Goal: Task Accomplishment & Management: Manage account settings

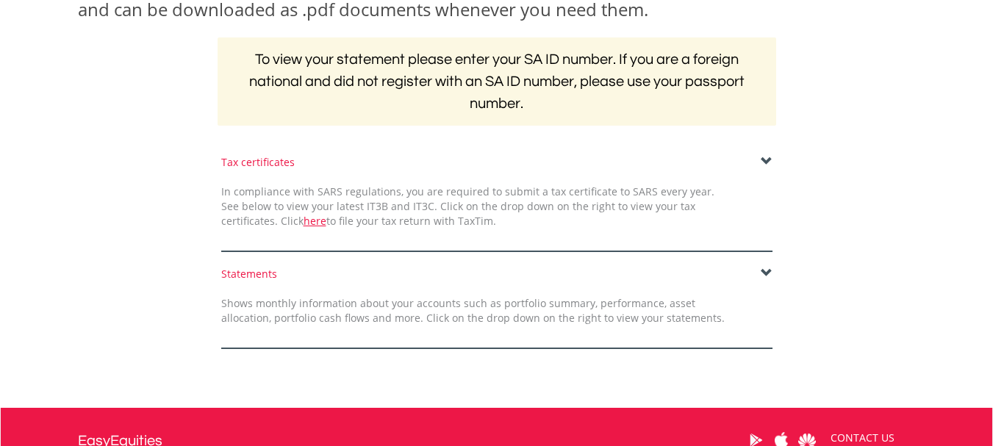
scroll to position [287, 0]
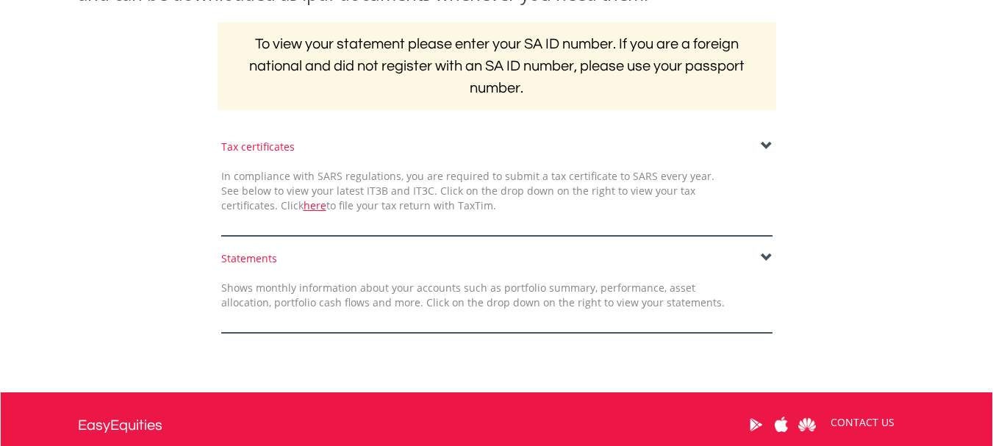
click at [767, 254] on span at bounding box center [767, 258] width 12 height 12
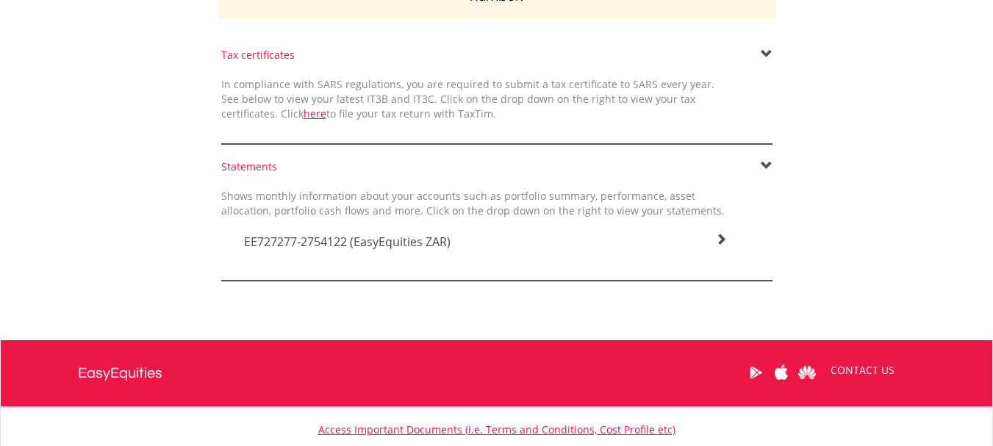
scroll to position [384, 0]
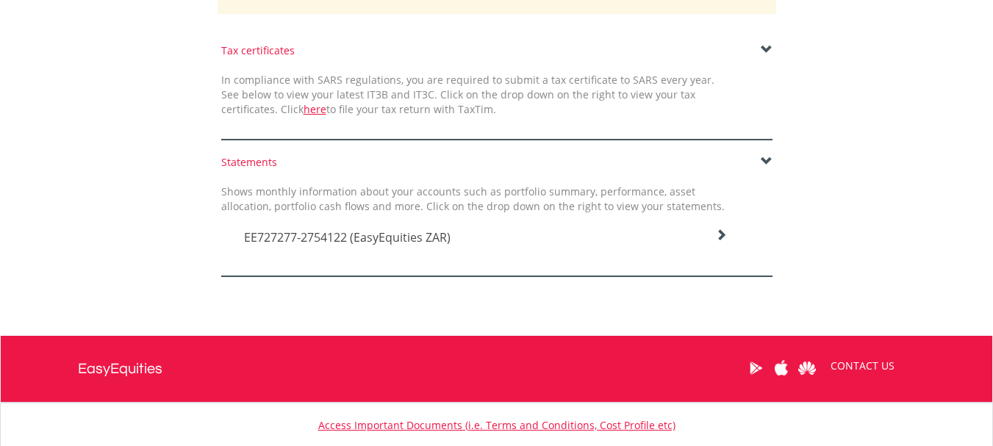
click at [720, 234] on icon at bounding box center [721, 235] width 12 height 12
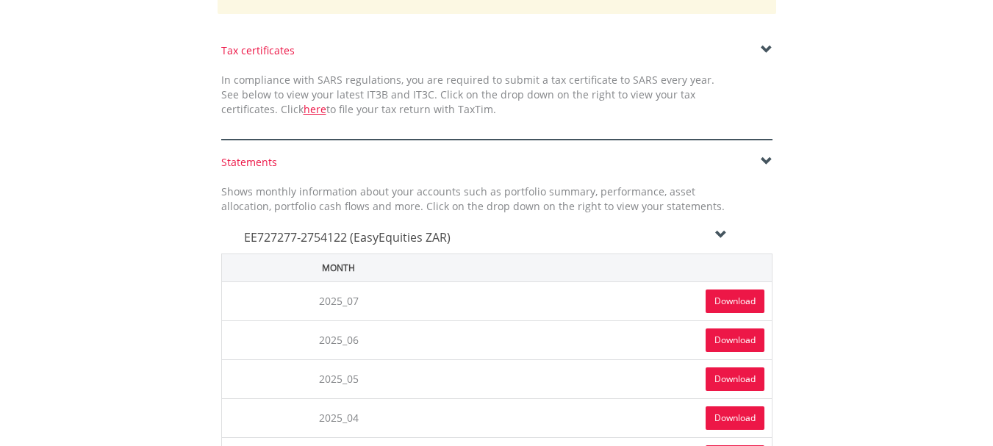
click at [734, 298] on link "Download" at bounding box center [734, 302] width 59 height 24
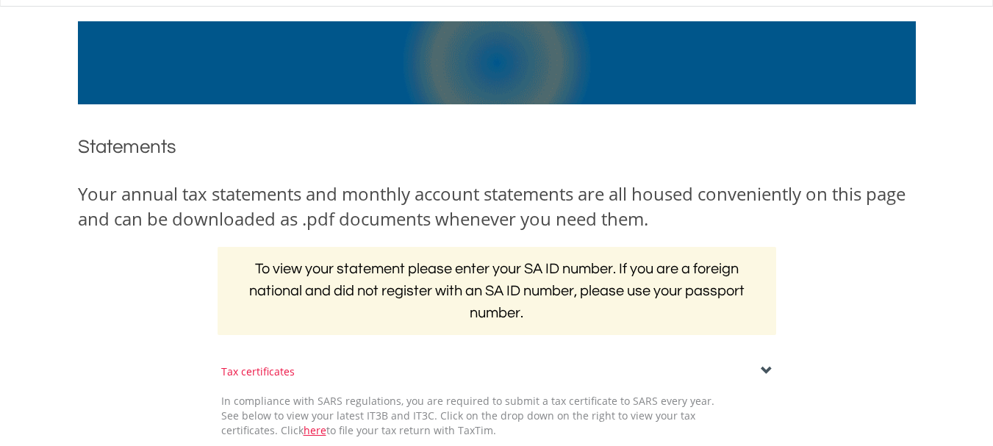
scroll to position [0, 0]
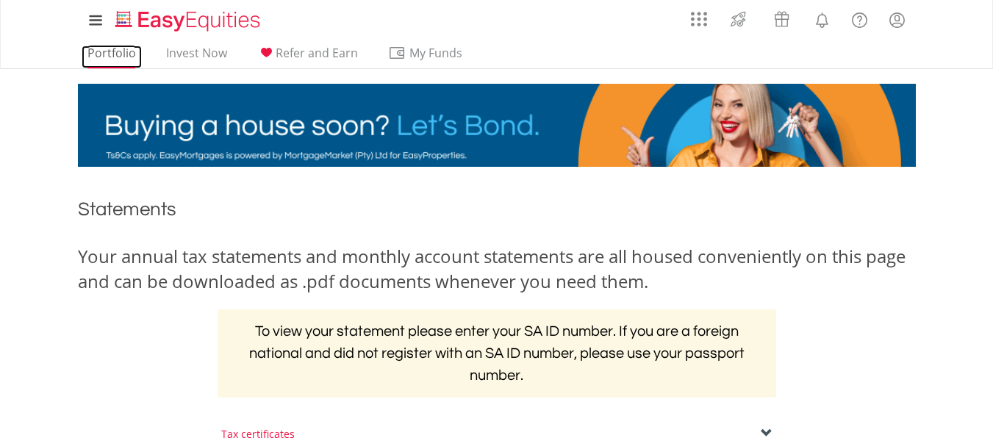
click at [119, 51] on link "Portfolio" at bounding box center [112, 57] width 60 height 23
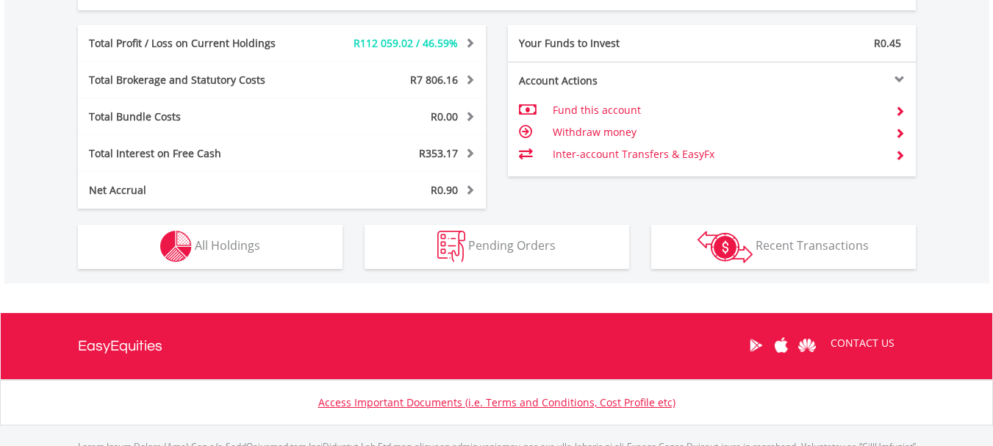
scroll to position [855, 0]
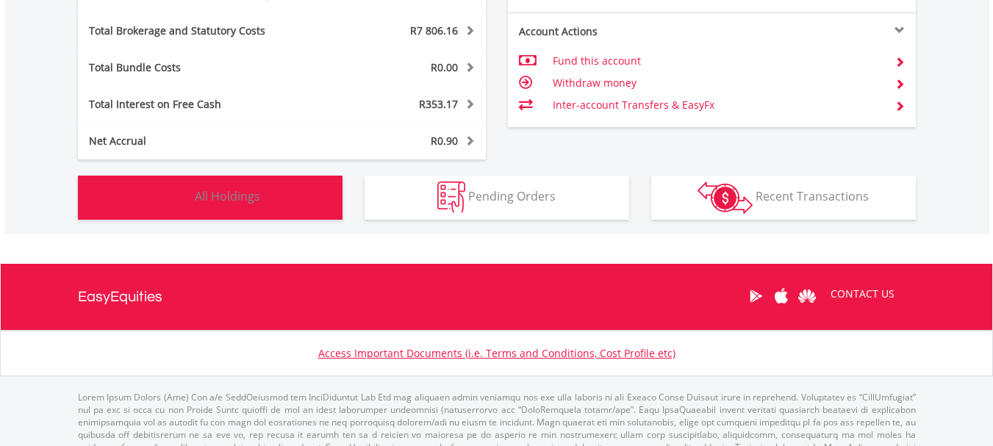
click at [245, 197] on span "All Holdings" at bounding box center [227, 196] width 65 height 16
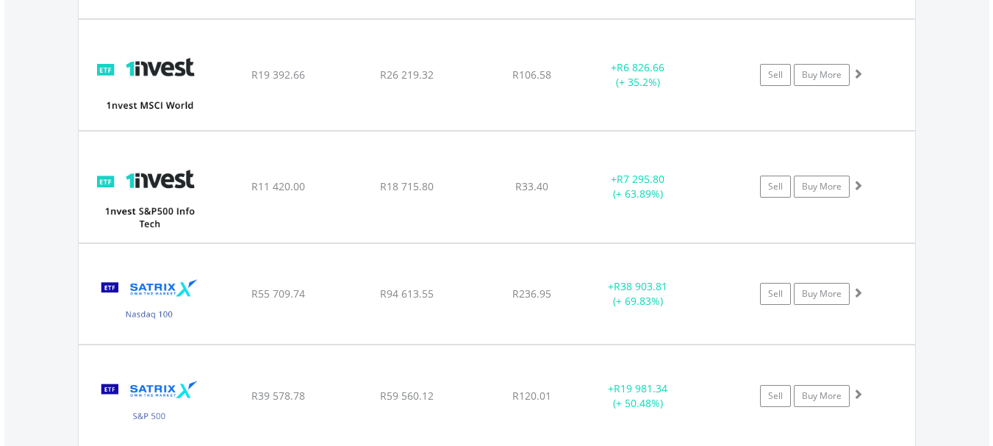
scroll to position [1232, 0]
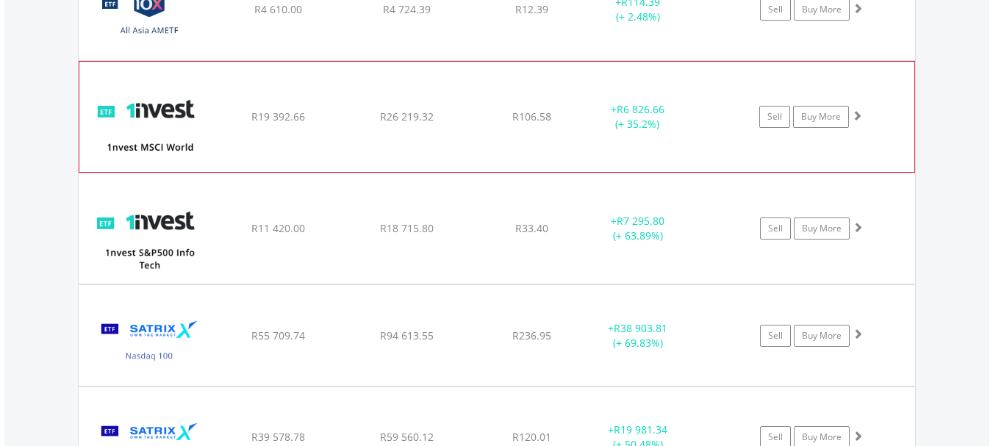
click at [856, 112] on span at bounding box center [857, 115] width 10 height 10
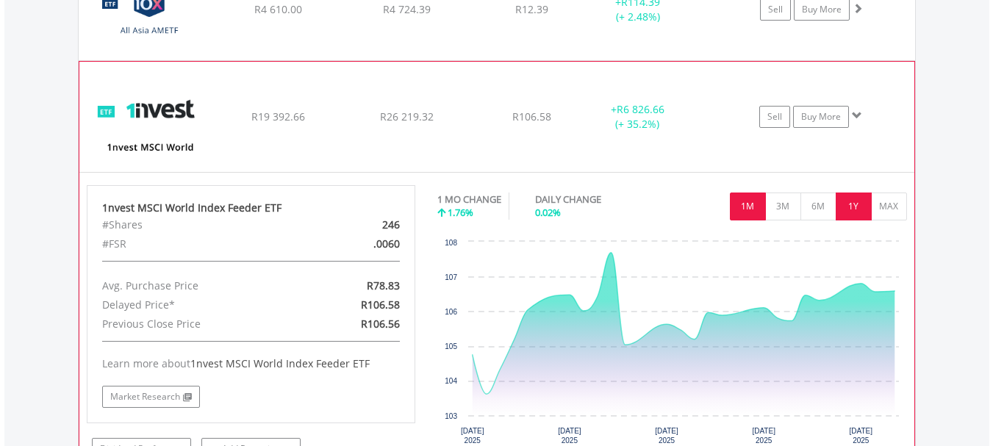
click at [850, 205] on button "1Y" at bounding box center [854, 207] width 36 height 28
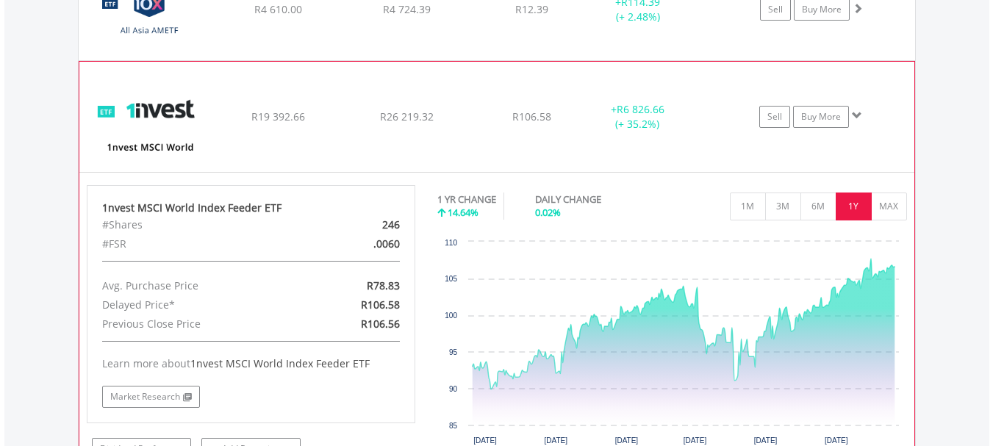
click at [855, 110] on span at bounding box center [857, 115] width 10 height 10
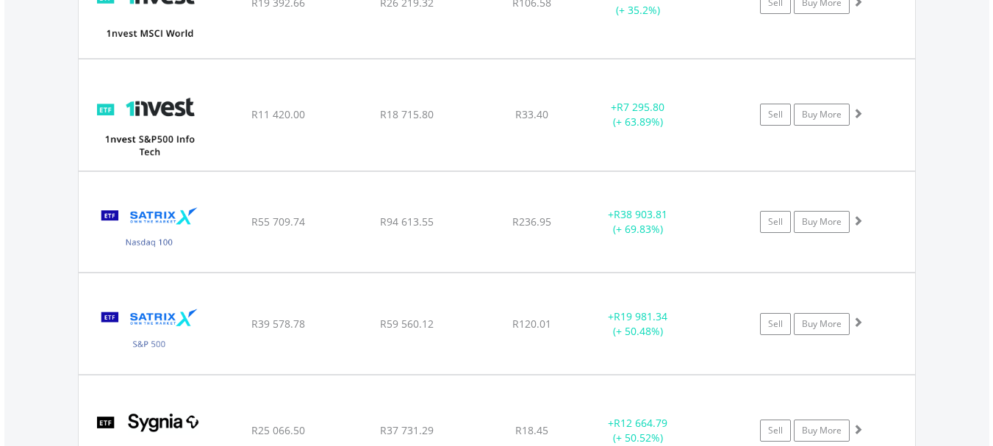
scroll to position [1320, 0]
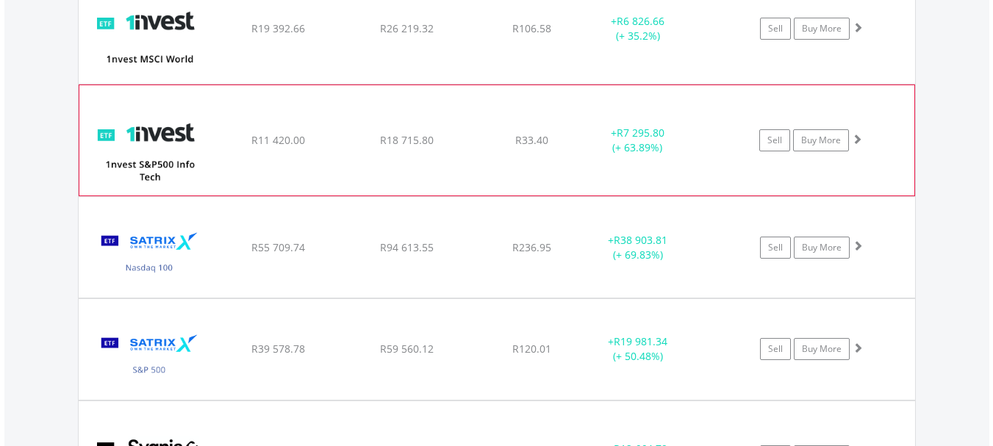
click at [856, 138] on span at bounding box center [857, 139] width 10 height 10
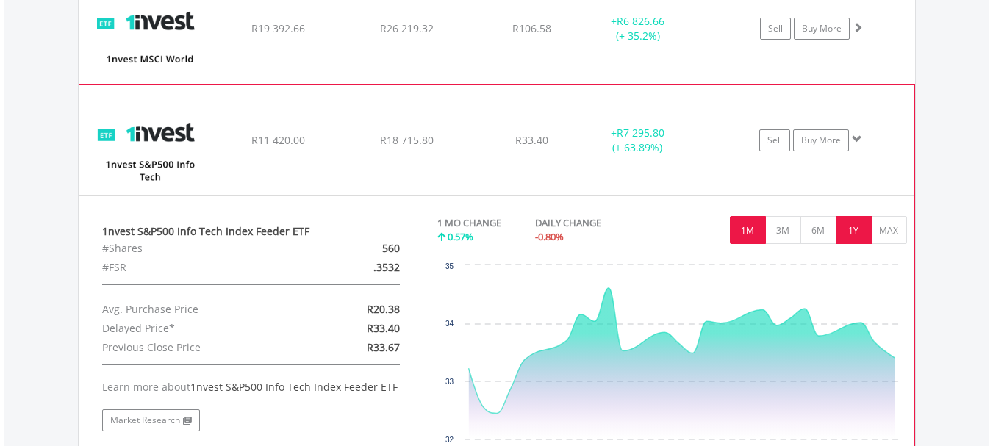
click at [854, 229] on button "1Y" at bounding box center [854, 230] width 36 height 28
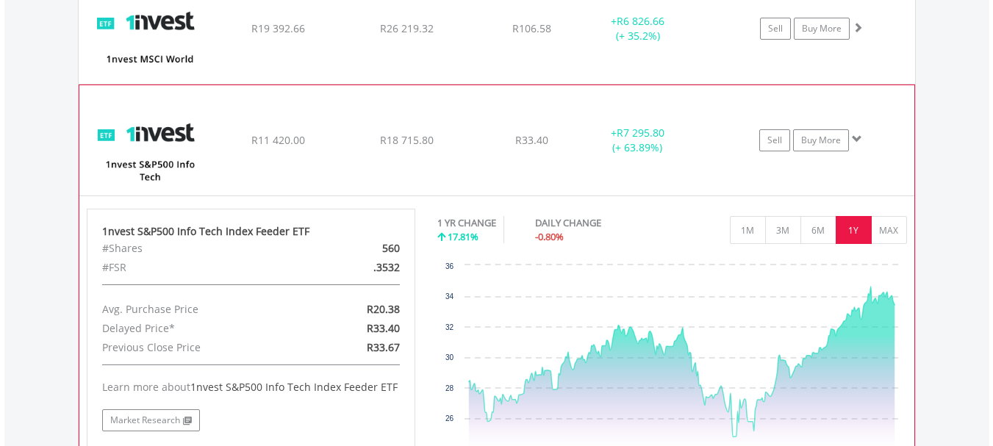
click at [856, 136] on span at bounding box center [857, 139] width 10 height 10
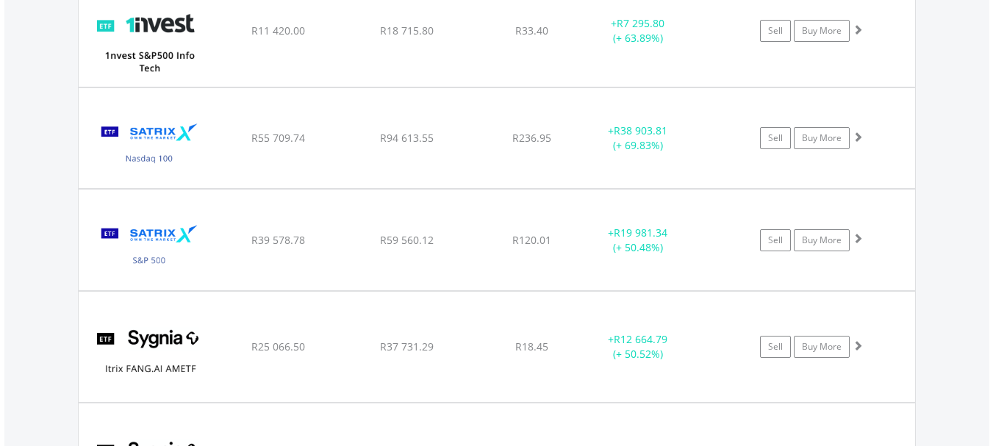
scroll to position [1434, 0]
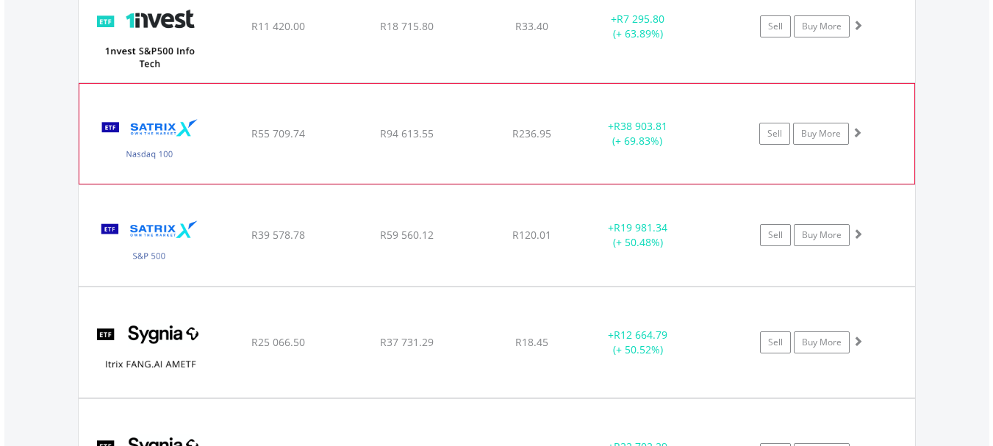
click at [858, 134] on span at bounding box center [857, 132] width 10 height 10
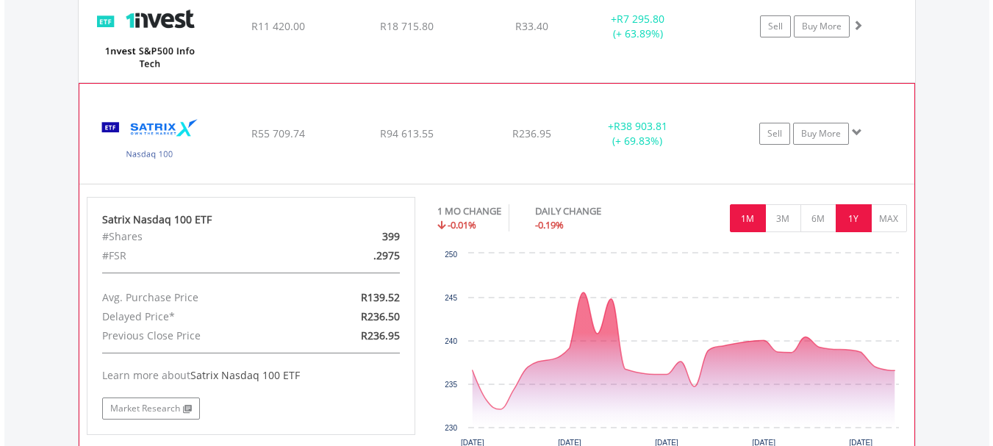
click at [847, 216] on button "1Y" at bounding box center [854, 218] width 36 height 28
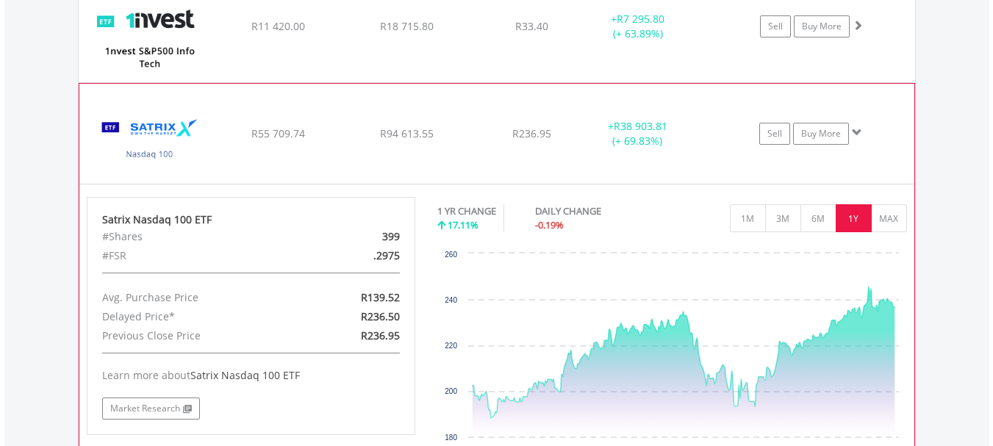
click at [855, 131] on span at bounding box center [857, 132] width 10 height 10
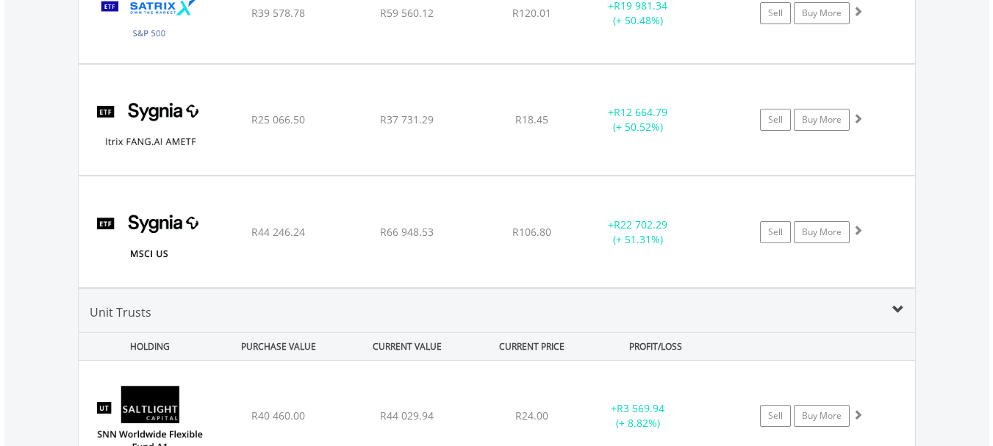
scroll to position [1665, 0]
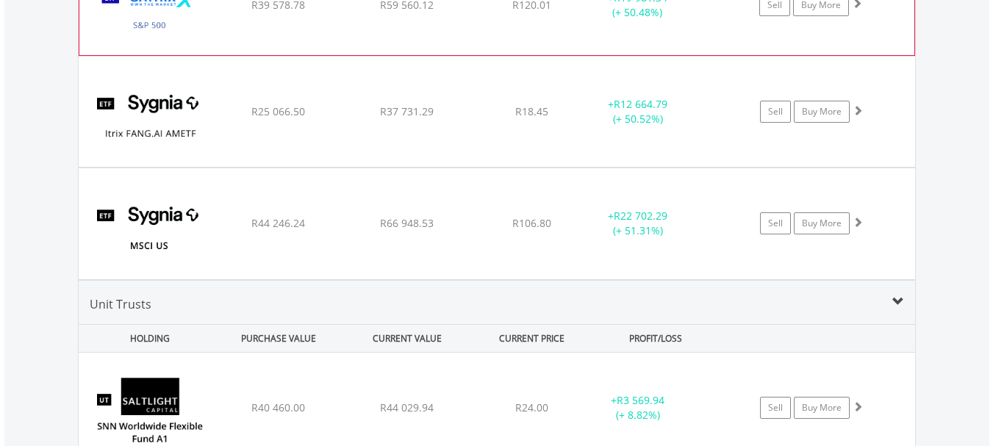
click at [858, 3] on span at bounding box center [857, 3] width 10 height 10
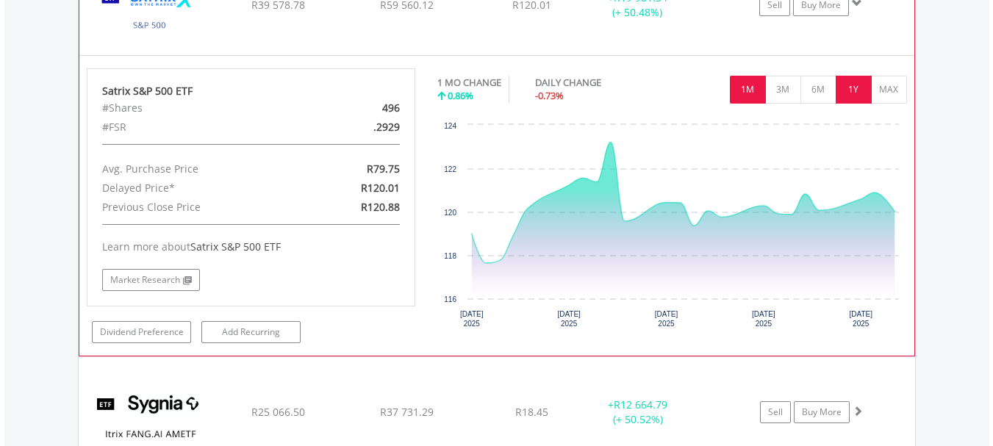
click at [852, 82] on button "1Y" at bounding box center [854, 90] width 36 height 28
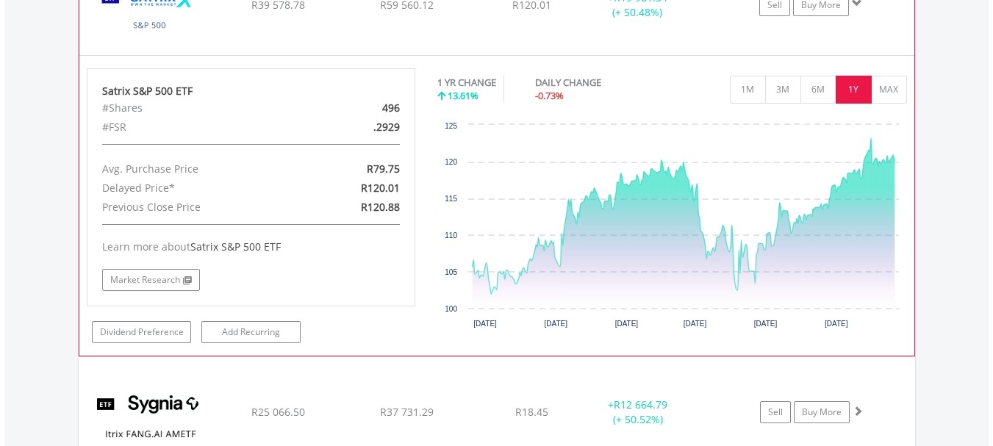
click at [857, 1] on span at bounding box center [857, 3] width 10 height 10
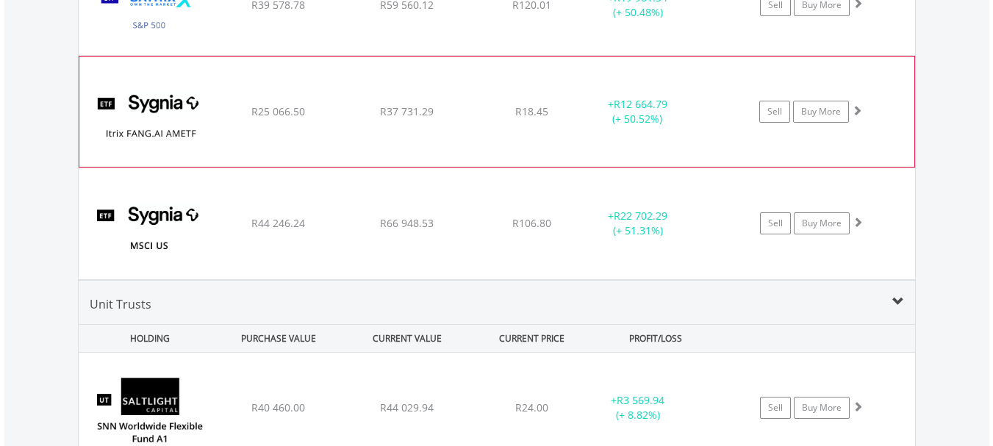
click at [857, 110] on span at bounding box center [857, 110] width 10 height 10
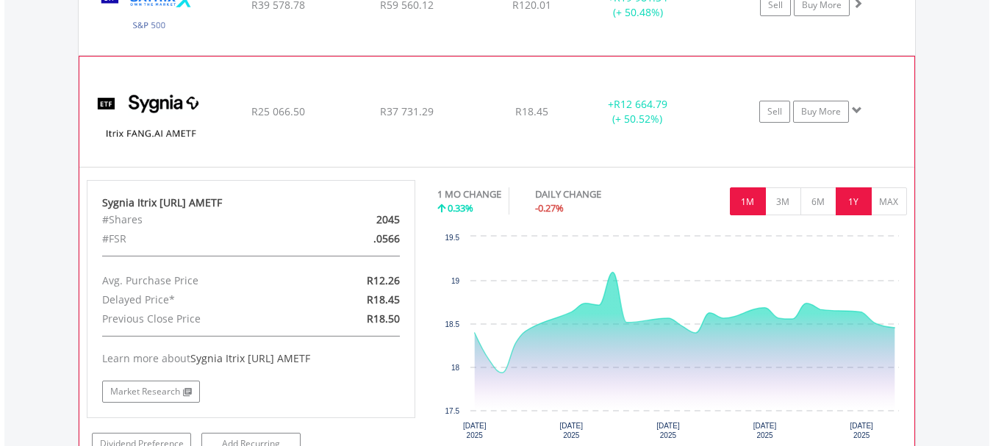
click at [851, 200] on button "1Y" at bounding box center [854, 201] width 36 height 28
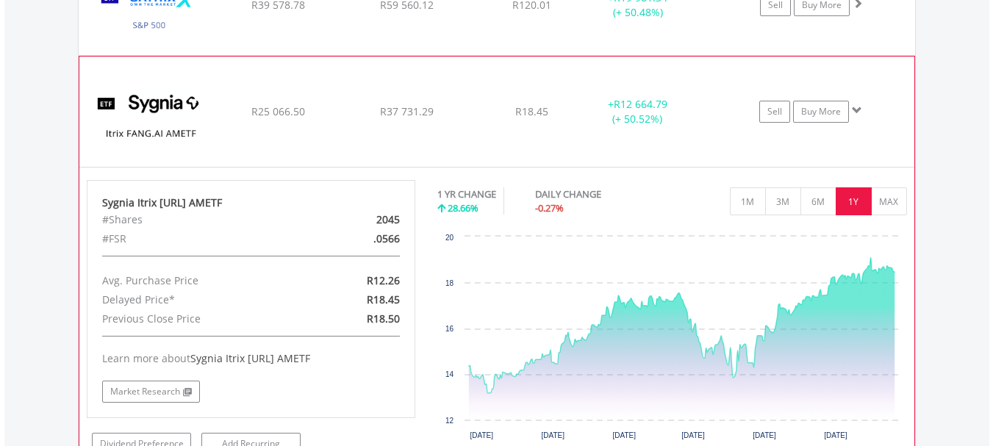
click at [853, 108] on span at bounding box center [857, 110] width 10 height 10
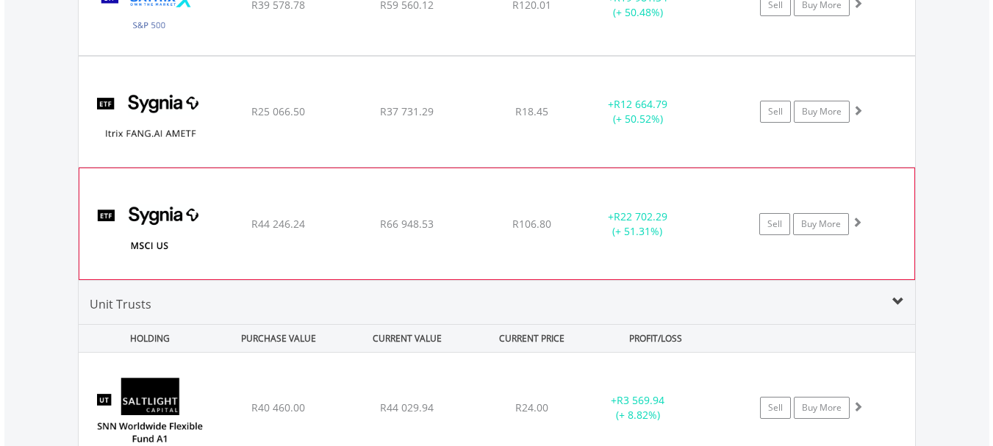
click at [858, 221] on span at bounding box center [857, 222] width 10 height 10
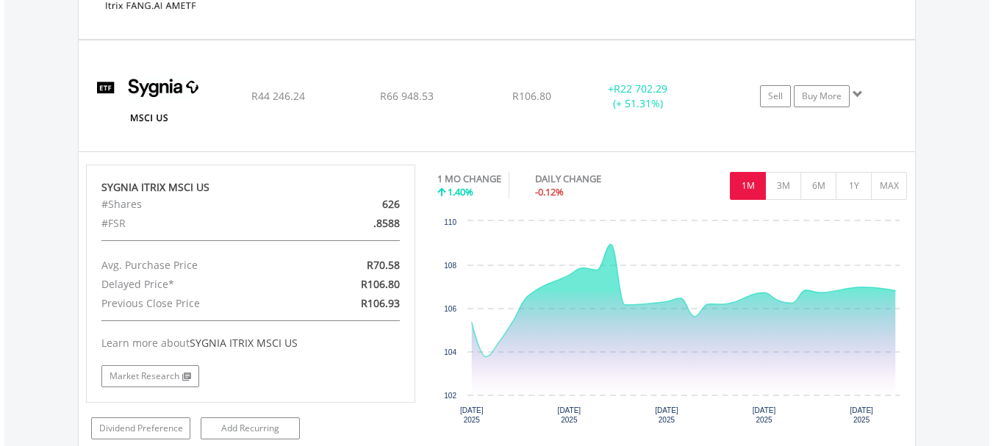
scroll to position [1797, 0]
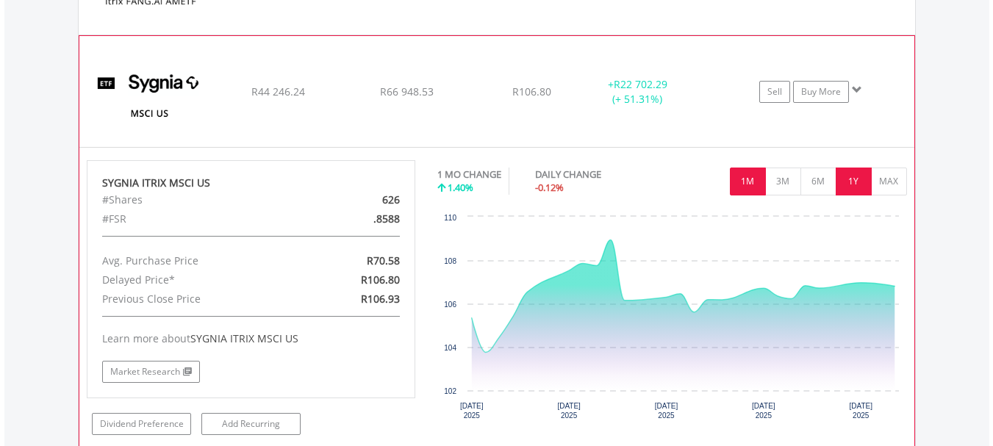
click at [850, 182] on button "1Y" at bounding box center [854, 182] width 36 height 28
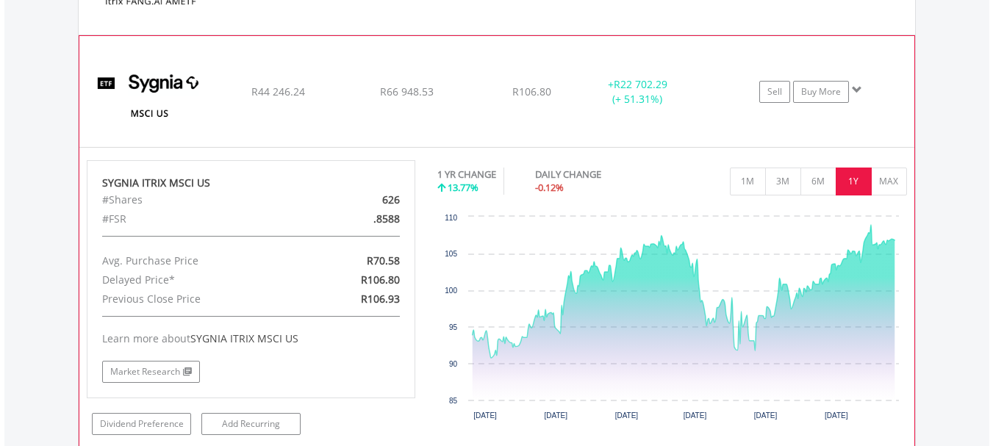
click at [855, 90] on span at bounding box center [857, 90] width 10 height 10
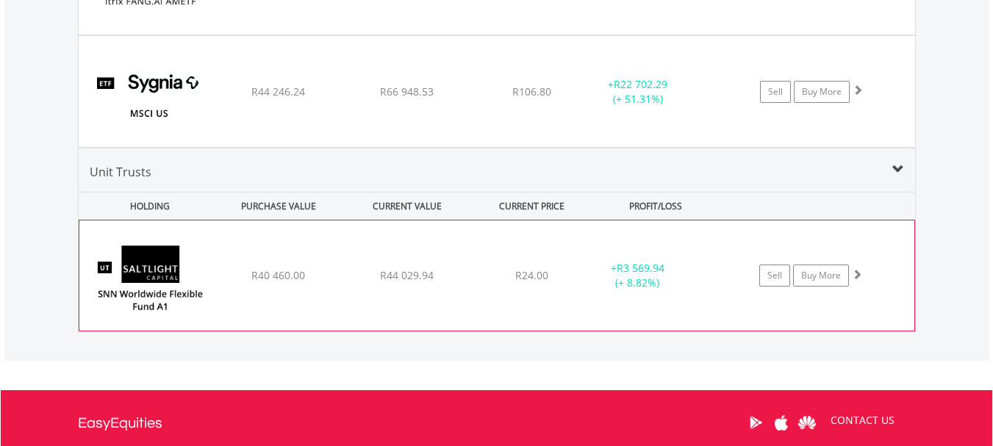
click at [855, 274] on span at bounding box center [857, 274] width 10 height 10
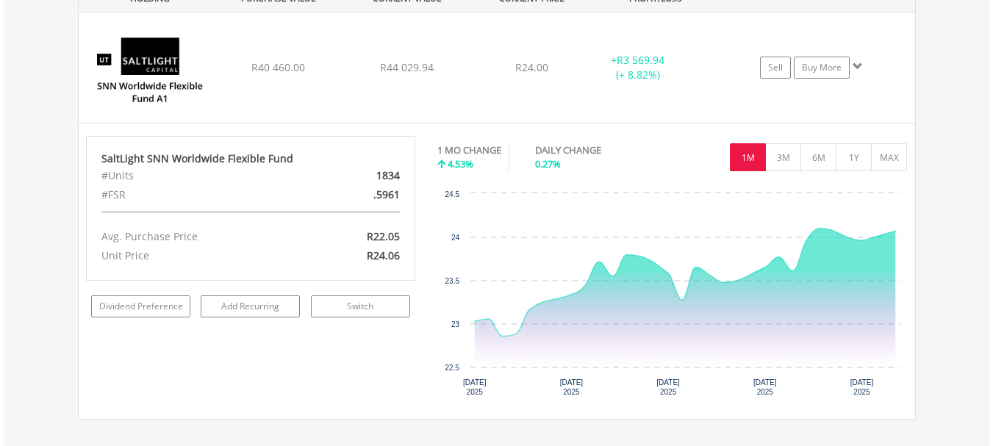
scroll to position [2010, 0]
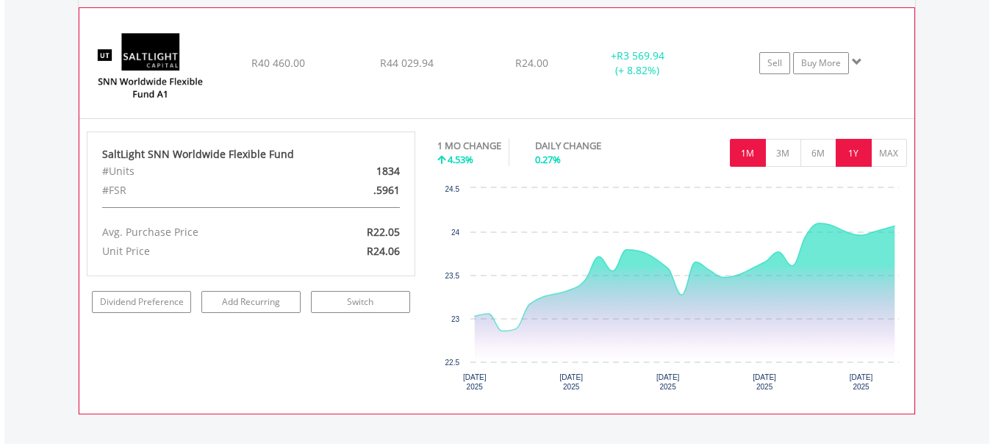
click at [858, 157] on button "1Y" at bounding box center [854, 153] width 36 height 28
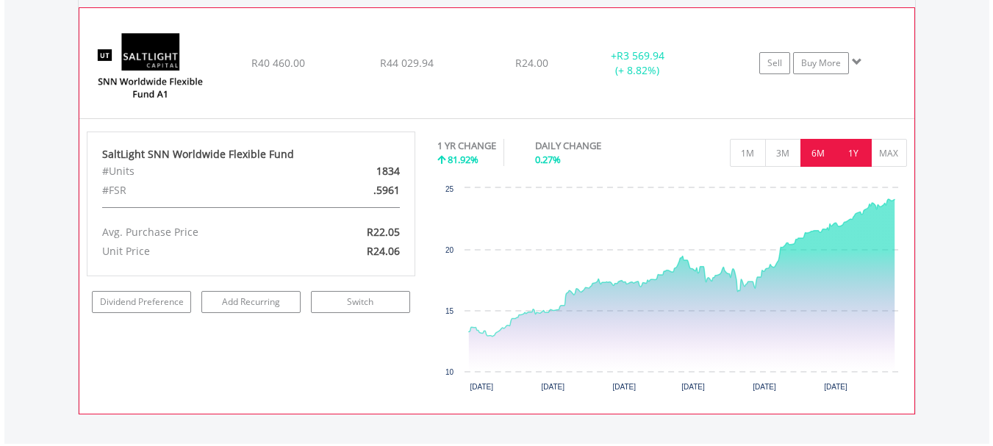
click at [819, 150] on button "6M" at bounding box center [818, 153] width 36 height 28
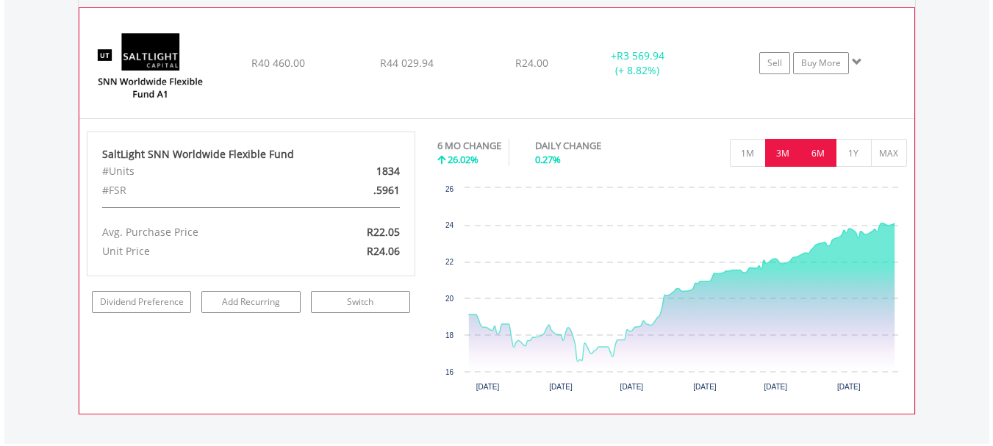
click at [788, 151] on button "3M" at bounding box center [783, 153] width 36 height 28
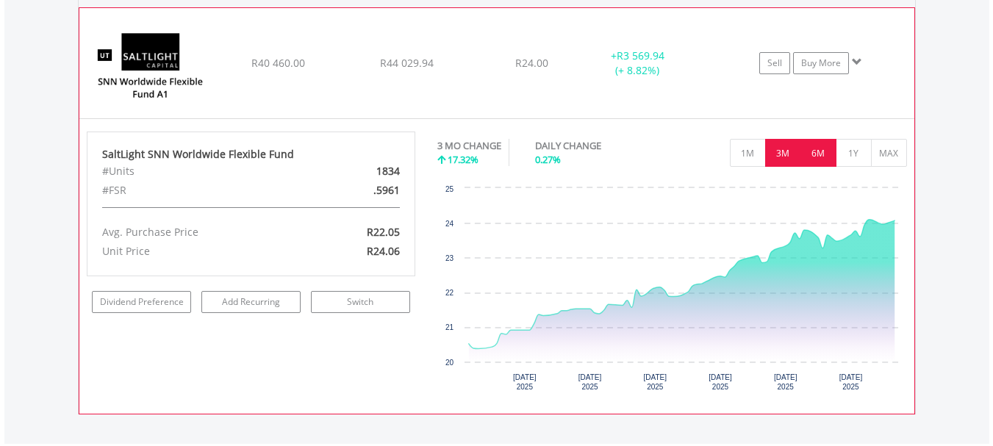
click at [817, 154] on button "6M" at bounding box center [818, 153] width 36 height 28
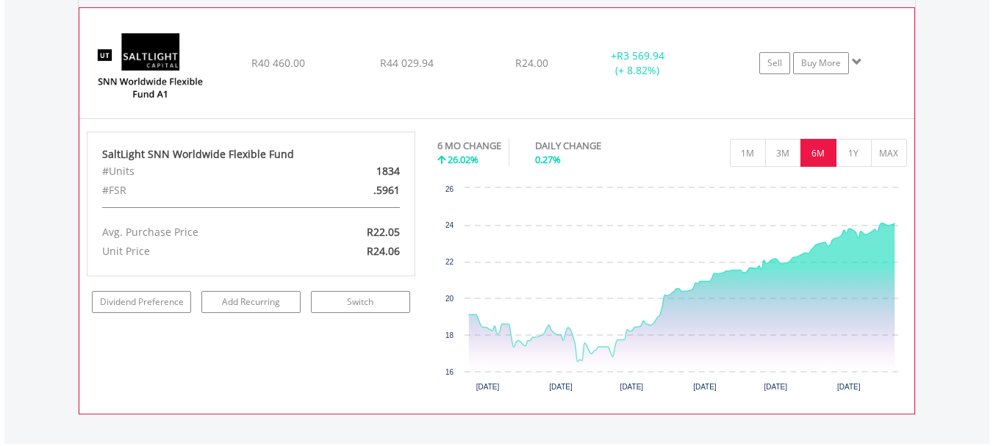
click at [855, 64] on span at bounding box center [857, 62] width 10 height 10
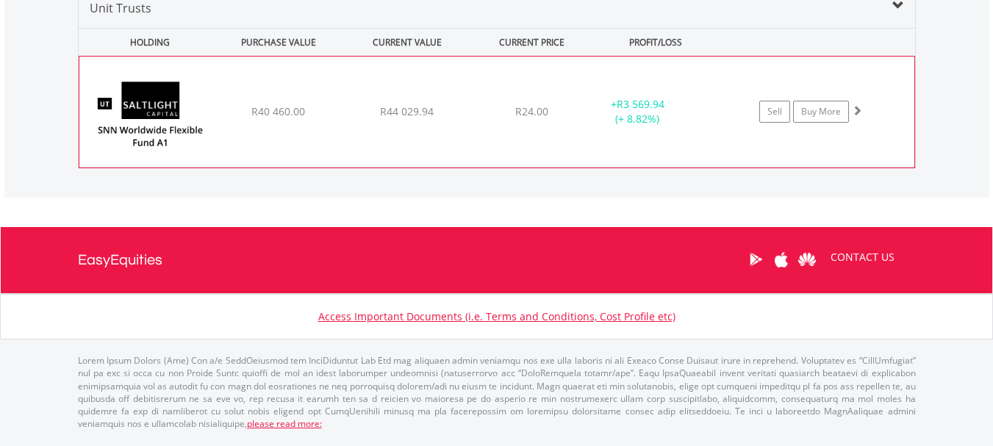
scroll to position [1954, 0]
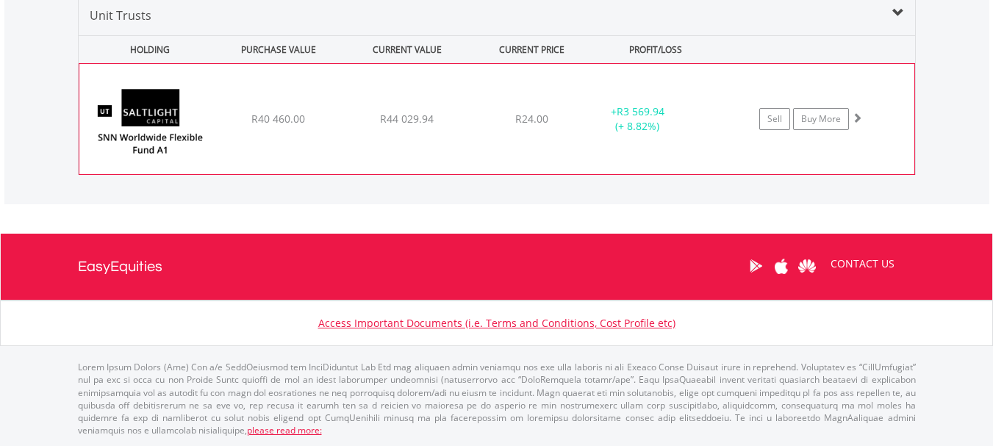
click at [856, 115] on span at bounding box center [857, 117] width 10 height 10
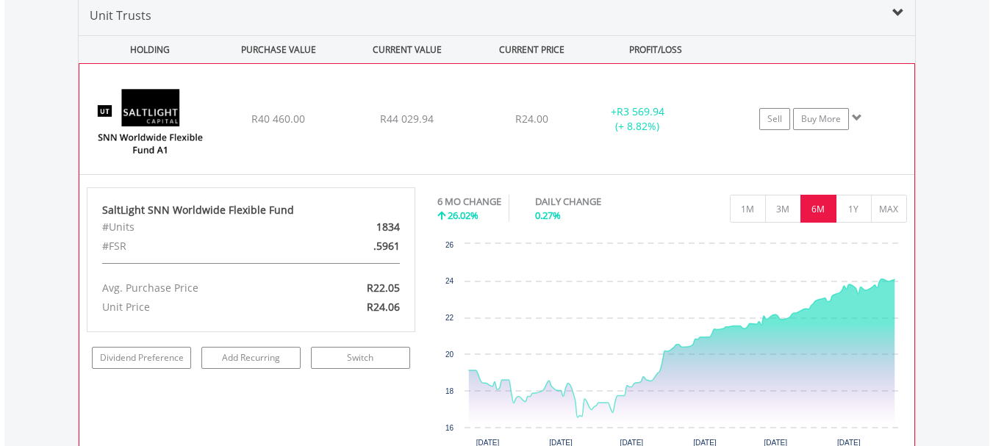
scroll to position [2010, 0]
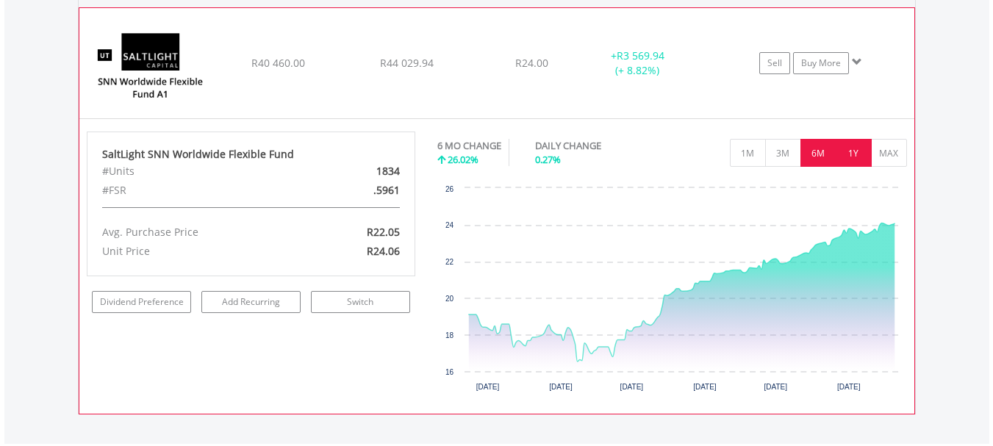
click at [855, 152] on button "1Y" at bounding box center [854, 153] width 36 height 28
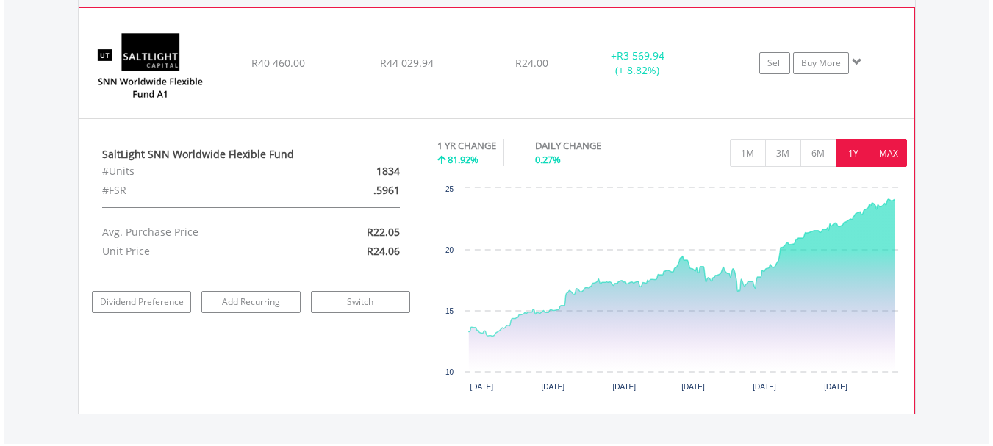
click at [885, 156] on button "MAX" at bounding box center [889, 153] width 36 height 28
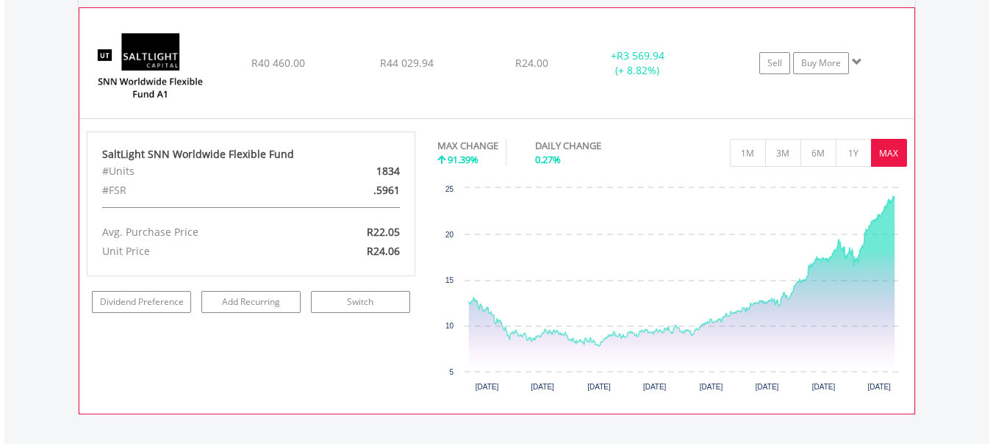
click at [856, 63] on span at bounding box center [857, 62] width 10 height 10
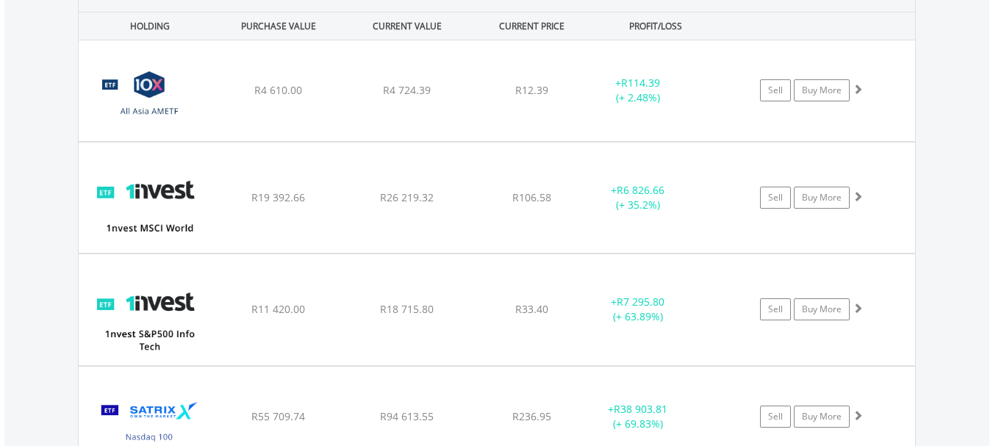
scroll to position [1156, 0]
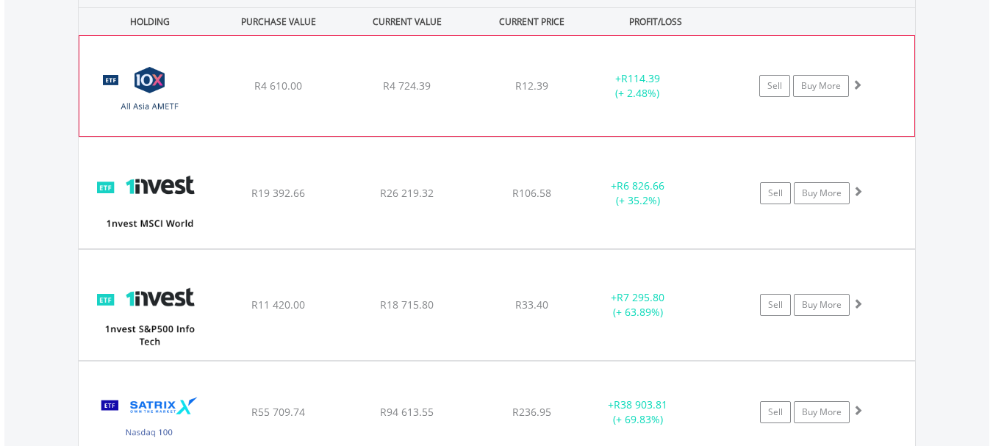
click at [855, 83] on span at bounding box center [857, 84] width 10 height 10
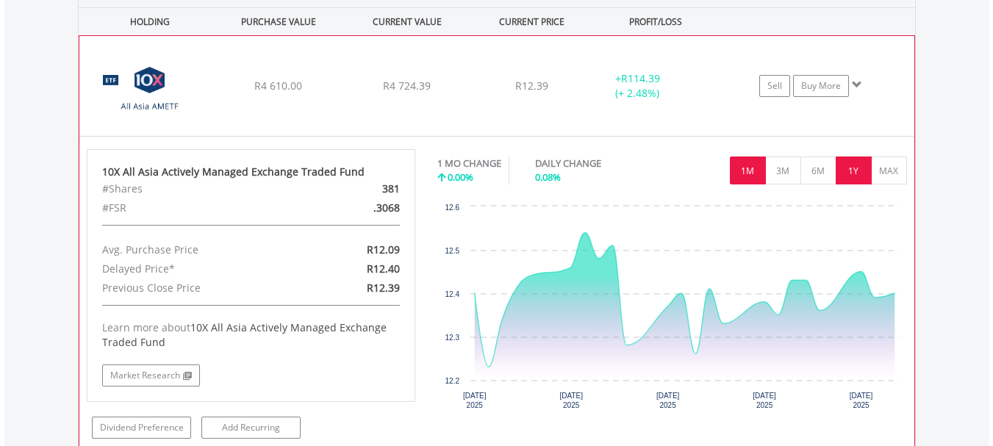
click at [843, 170] on button "1Y" at bounding box center [854, 171] width 36 height 28
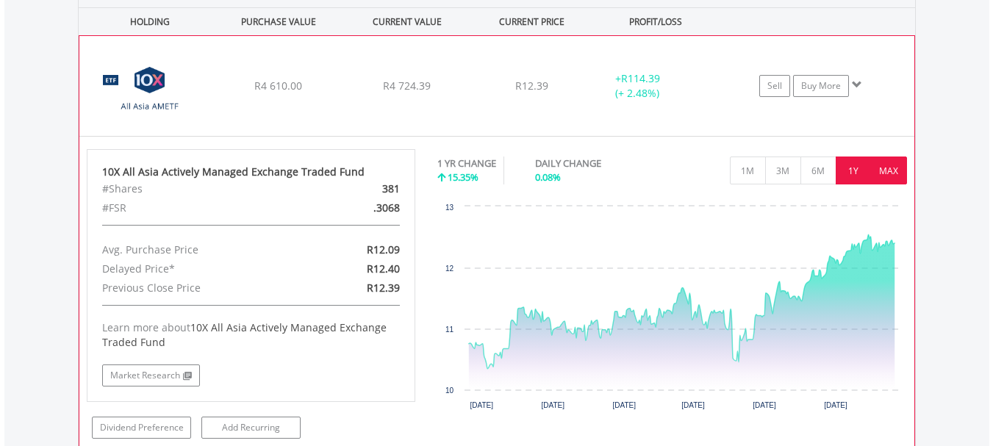
click at [891, 176] on button "MAX" at bounding box center [889, 171] width 36 height 28
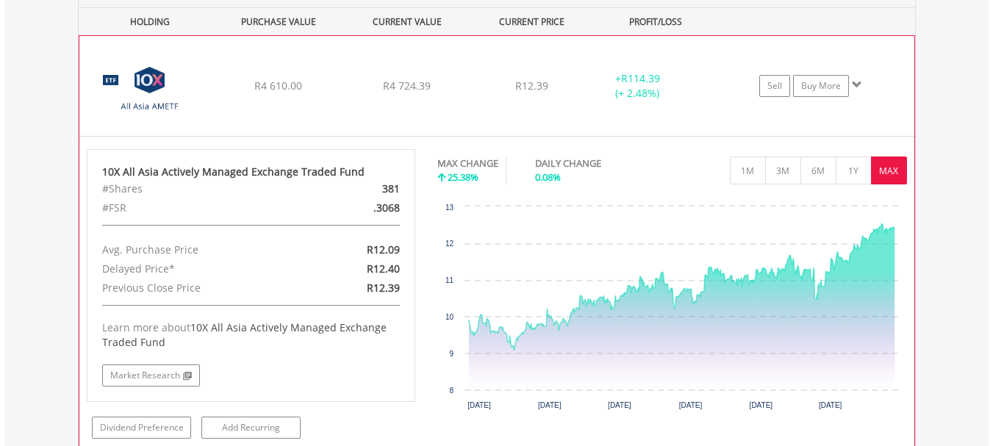
click at [858, 82] on span at bounding box center [857, 84] width 10 height 10
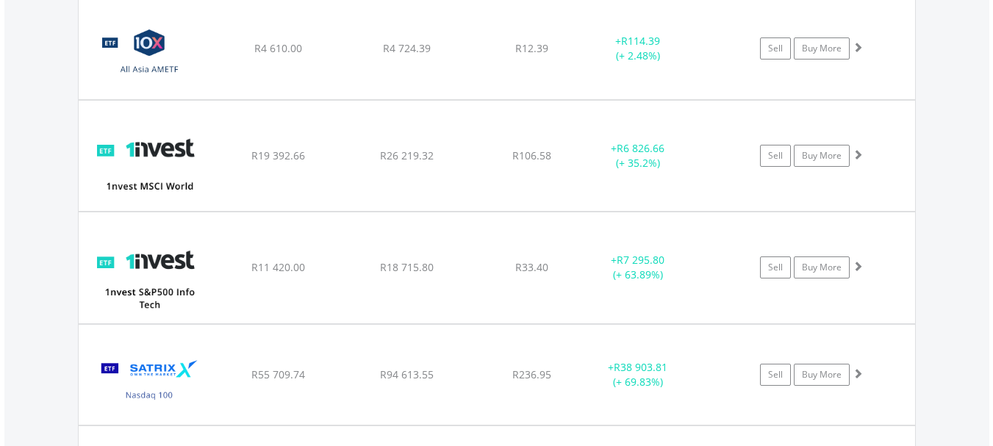
scroll to position [1206, 0]
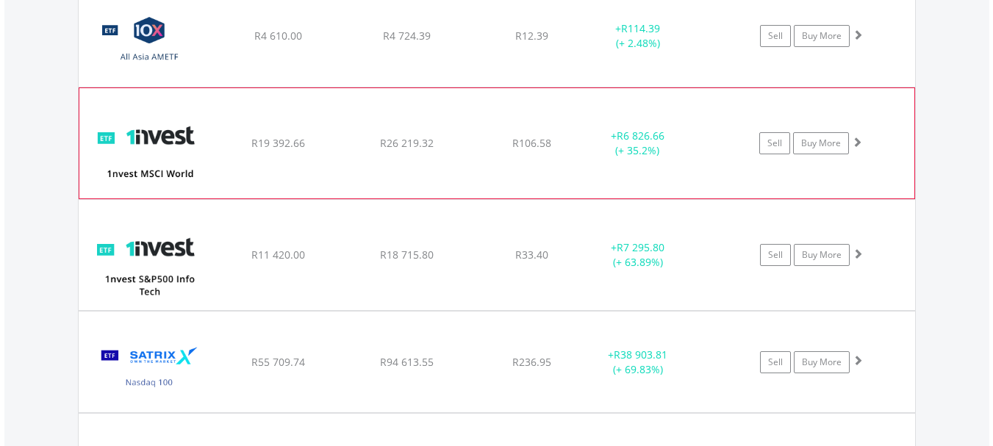
click at [859, 141] on span at bounding box center [857, 142] width 10 height 10
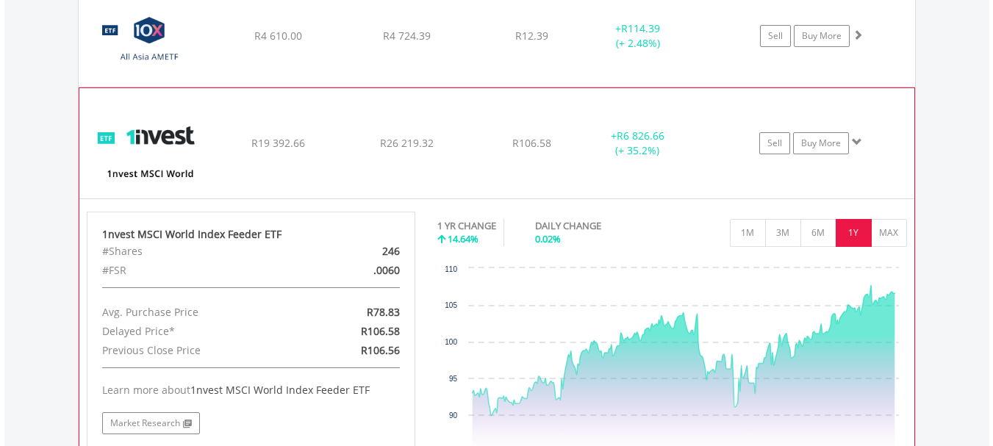
click at [856, 140] on span at bounding box center [857, 142] width 10 height 10
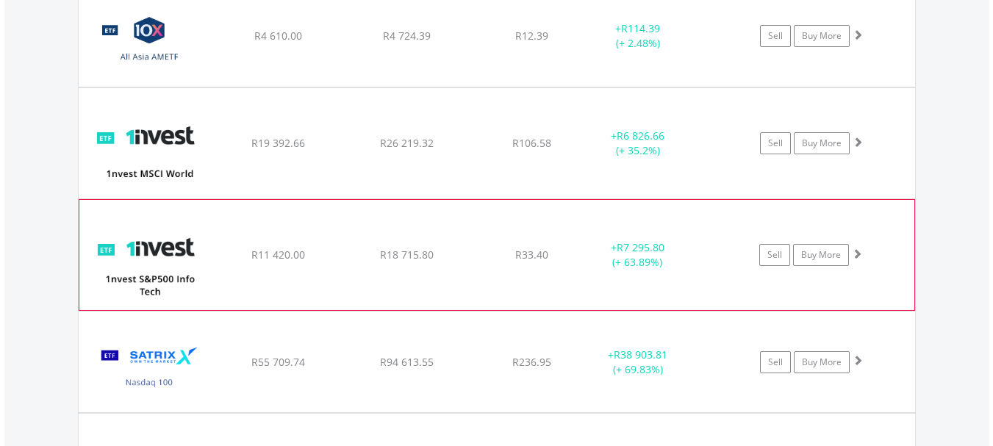
click at [856, 249] on span at bounding box center [857, 253] width 10 height 10
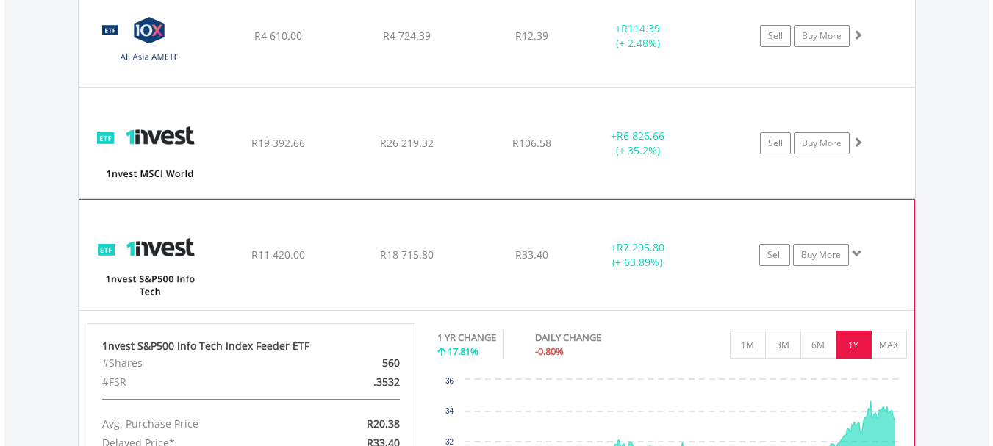
click at [856, 249] on span at bounding box center [857, 253] width 10 height 10
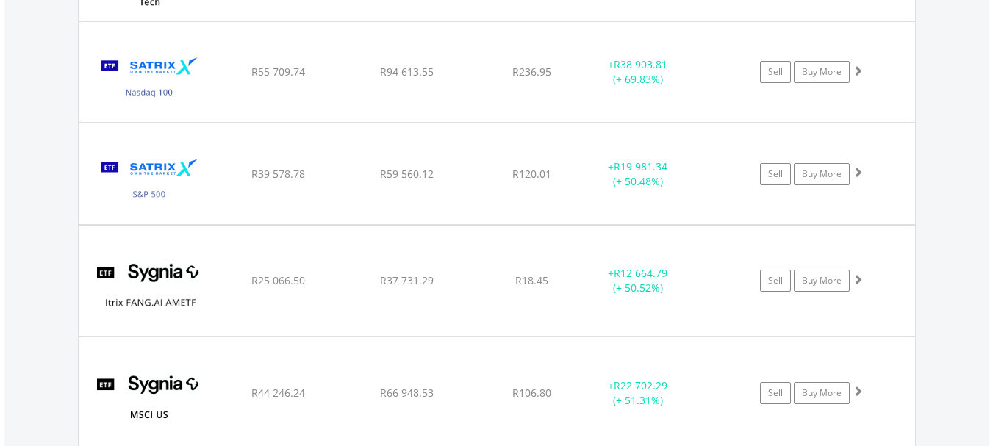
scroll to position [1517, 0]
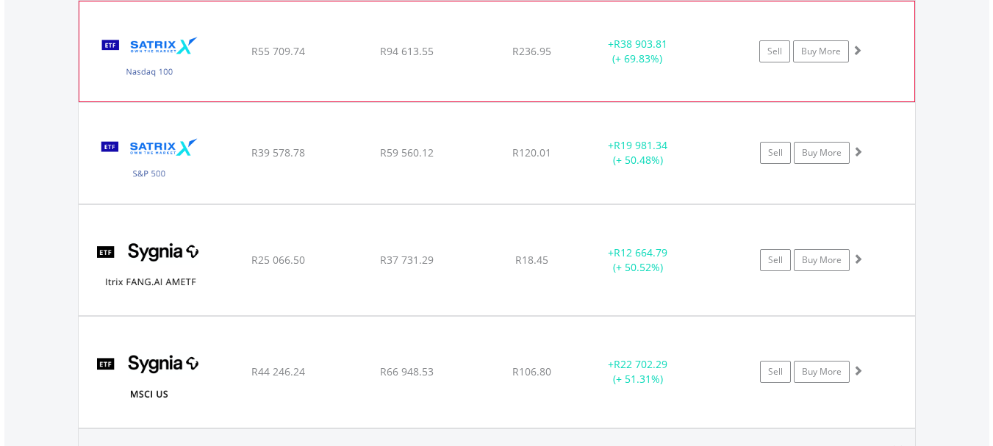
click at [856, 53] on span at bounding box center [857, 50] width 10 height 10
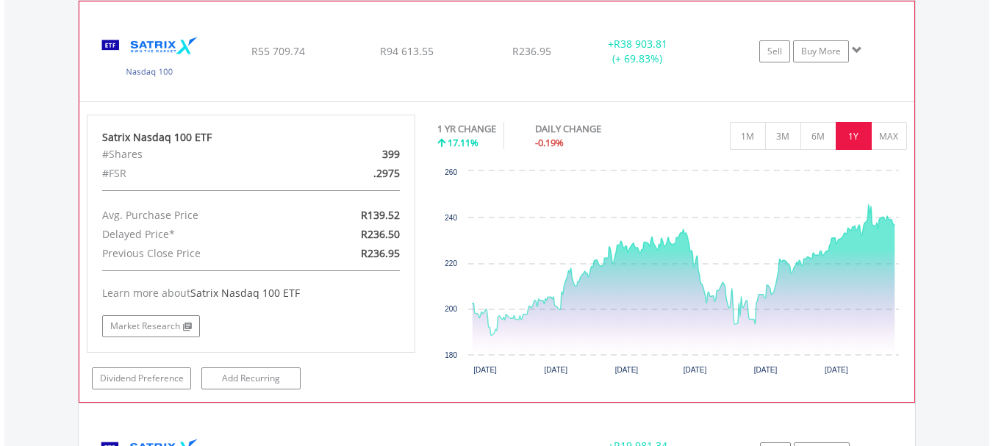
click at [856, 53] on span at bounding box center [857, 50] width 10 height 10
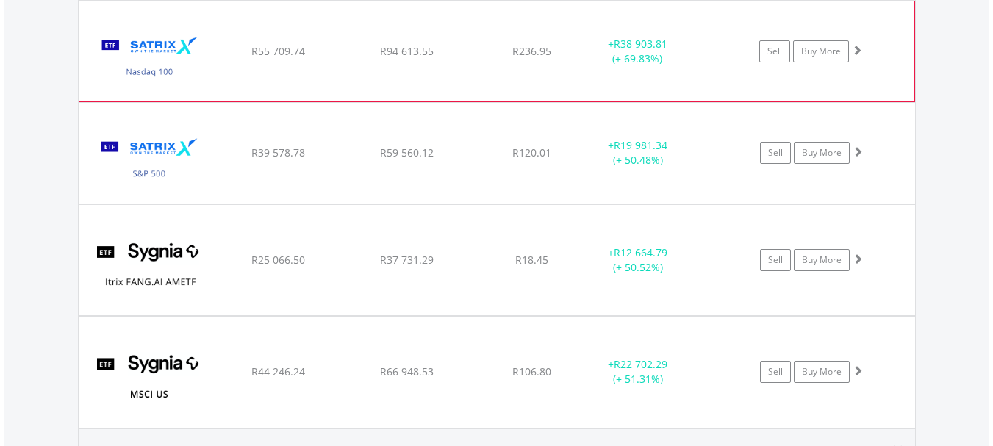
click at [856, 53] on span at bounding box center [857, 50] width 10 height 10
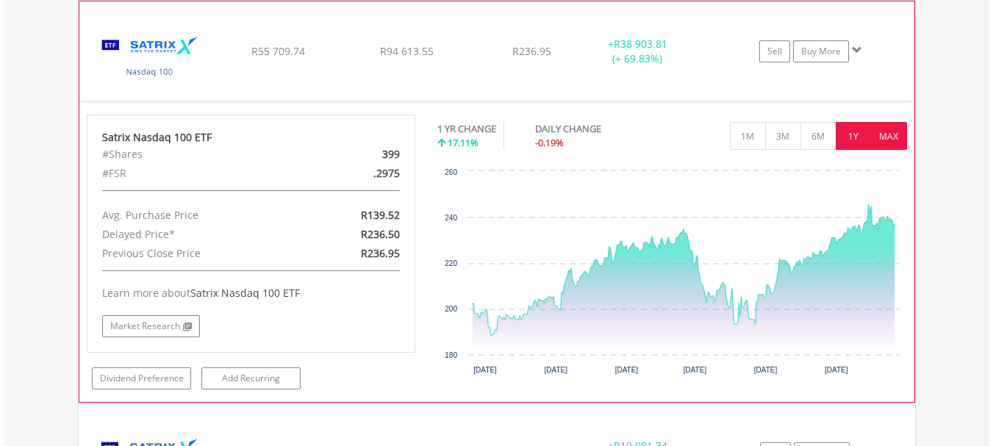
click at [891, 141] on button "MAX" at bounding box center [889, 136] width 36 height 28
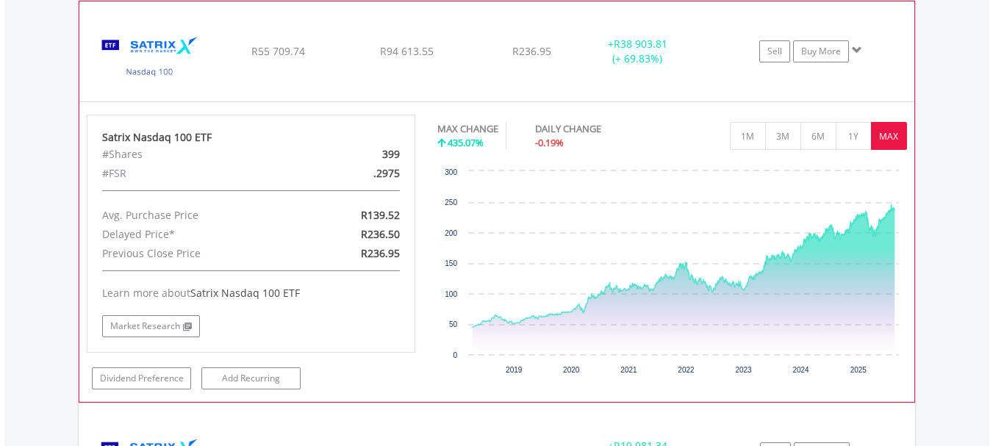
click at [860, 46] on span at bounding box center [857, 50] width 10 height 10
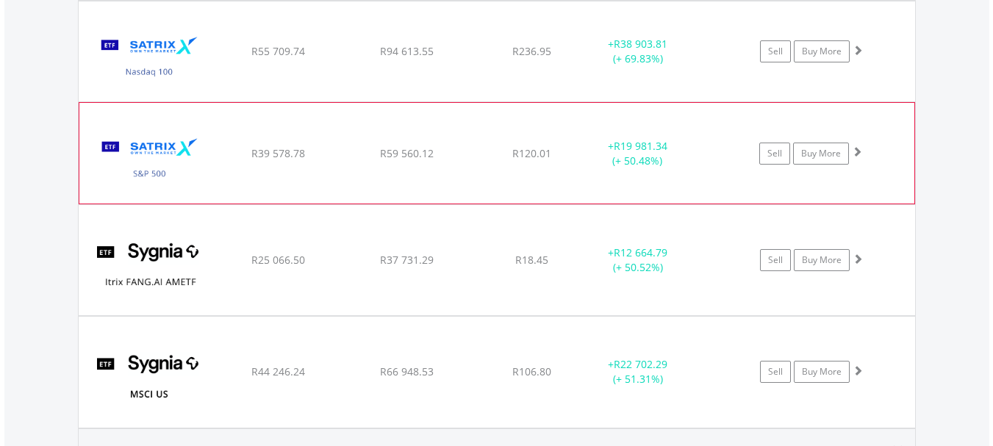
click at [855, 151] on span at bounding box center [857, 151] width 10 height 10
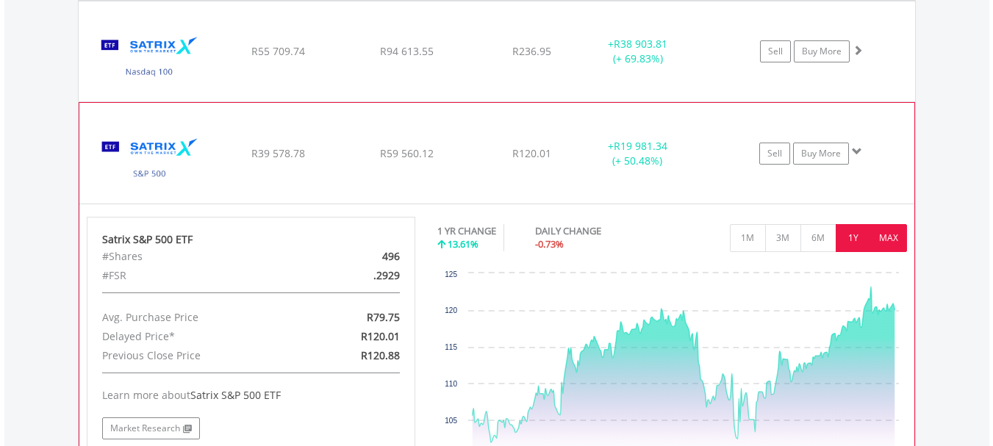
click at [886, 238] on button "MAX" at bounding box center [889, 238] width 36 height 28
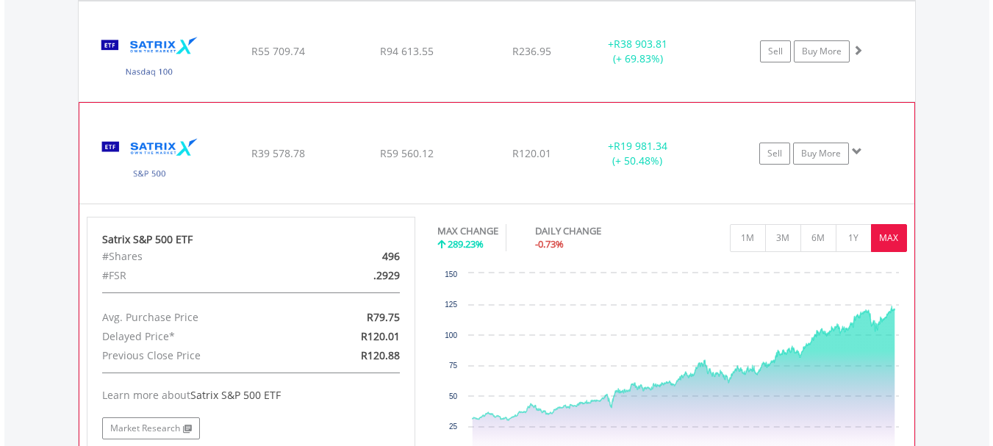
click at [859, 151] on span at bounding box center [857, 151] width 10 height 10
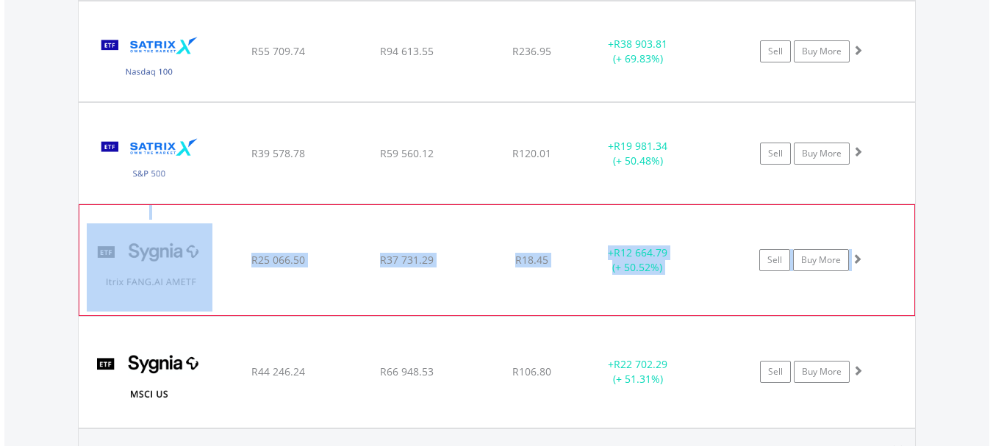
drag, startPoint x: 859, startPoint y: 151, endPoint x: 862, endPoint y: 232, distance: 81.6
click at [862, 232] on div "﻿ 10X All Asia Actively Managed Exchange Traded Fund R4 610.00 R4 724.39 R12.39…" at bounding box center [497, 51] width 836 height 754
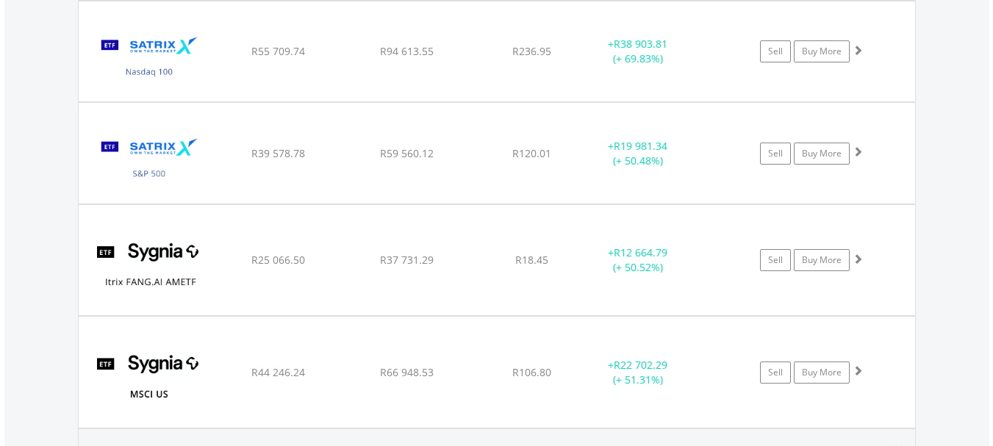
click at [959, 286] on div "Value View Share View DIY Shares HOLDING PURCHASE VALUE CURRENT VALUE CURRENT P…" at bounding box center [496, 107] width 985 height 1069
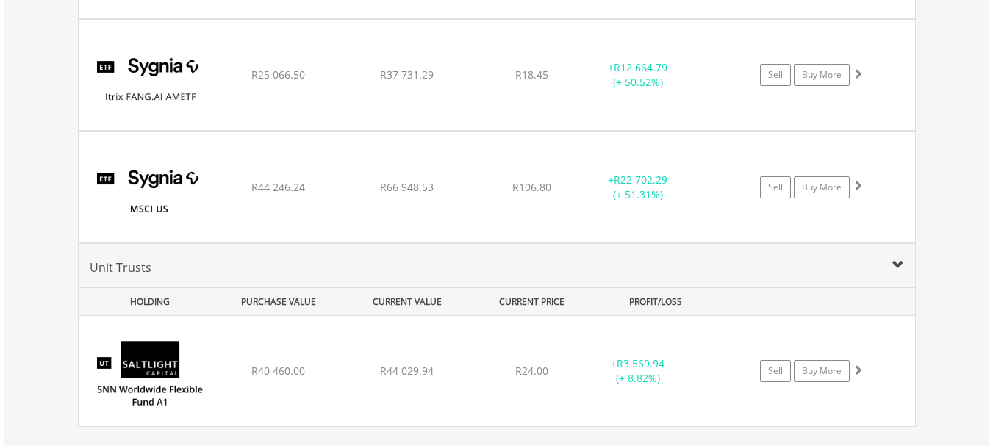
scroll to position [1706, 0]
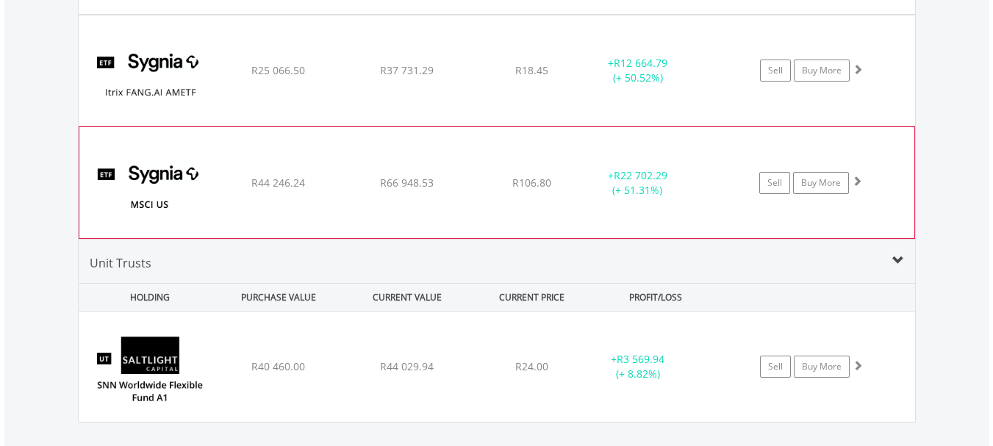
click at [858, 183] on span at bounding box center [857, 181] width 10 height 10
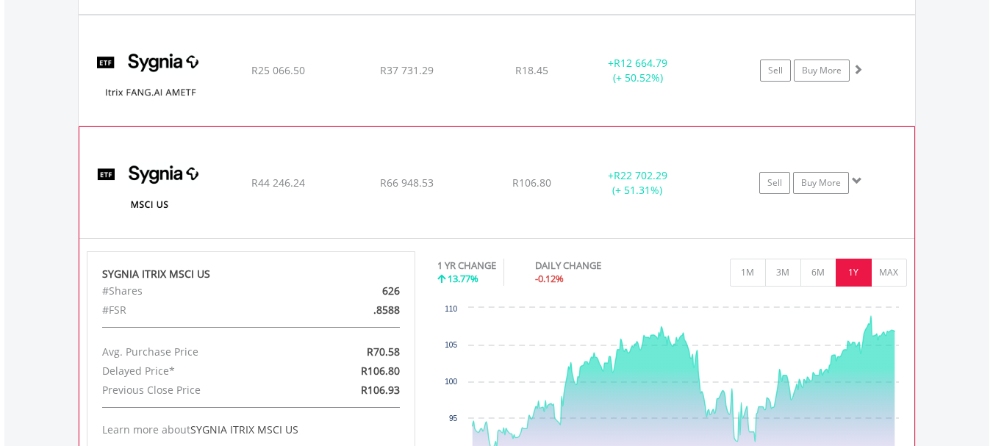
click at [858, 183] on span at bounding box center [857, 181] width 10 height 10
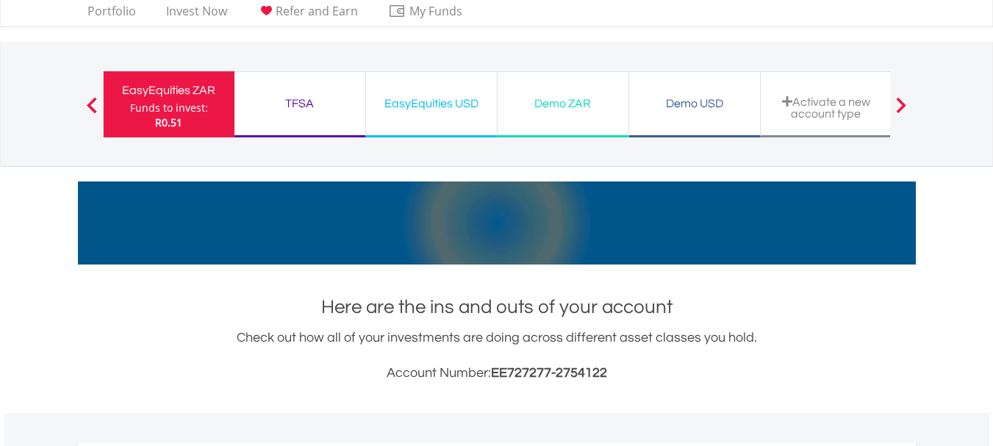
scroll to position [0, 0]
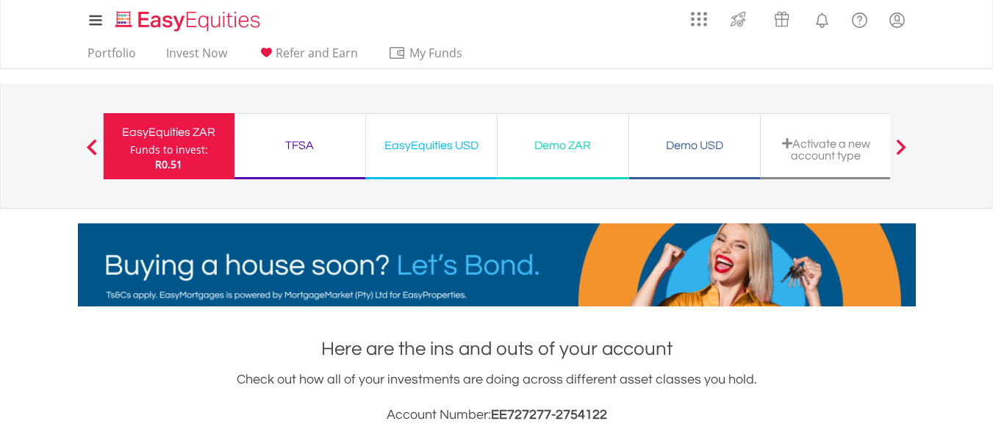
drag, startPoint x: 777, startPoint y: 144, endPoint x: 789, endPoint y: 126, distance: 21.8
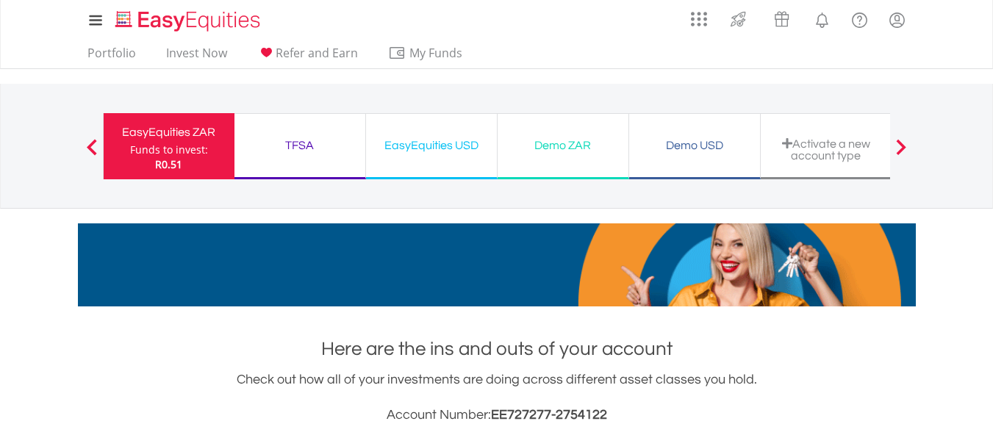
click at [789, 126] on div "Activate a new account type" at bounding box center [827, 146] width 132 height 66
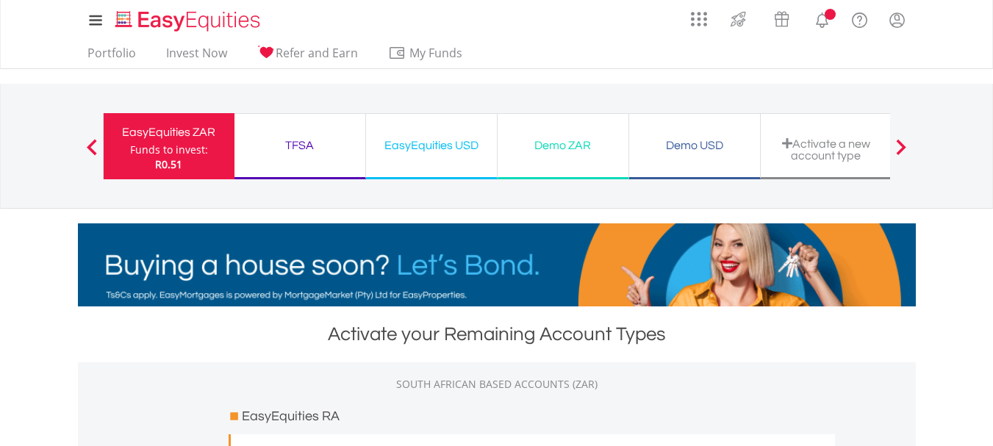
click at [899, 17] on lord-icon "My Profile" at bounding box center [897, 20] width 18 height 18
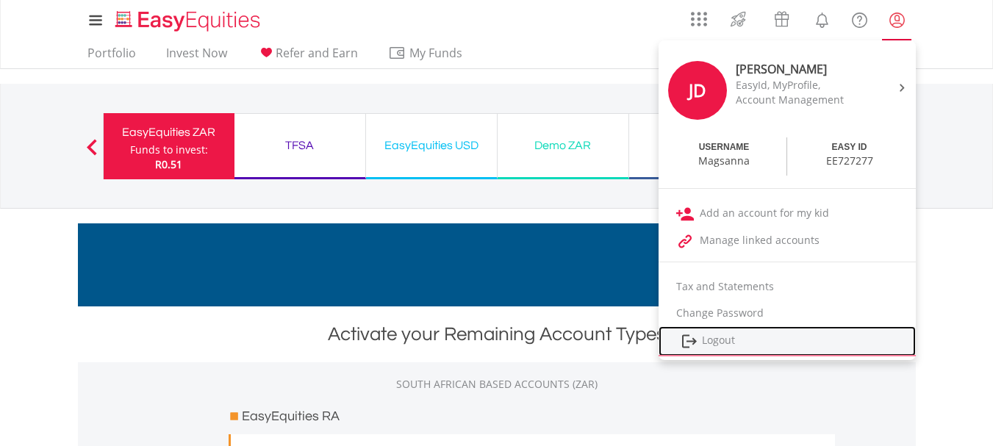
click at [714, 342] on link "Logout" at bounding box center [786, 341] width 257 height 30
